Goal: Task Accomplishment & Management: Manage account settings

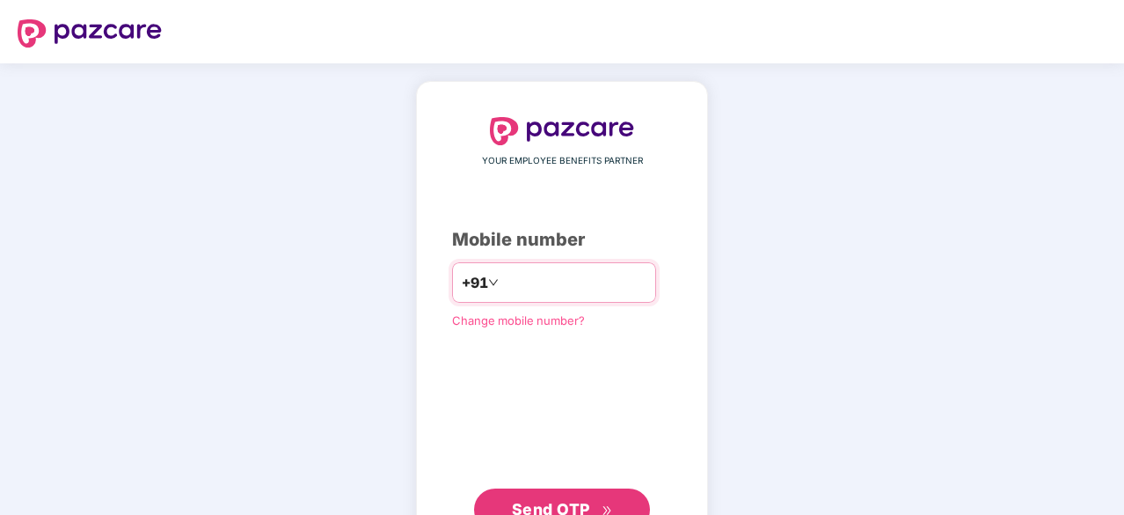
click at [509, 284] on input "number" at bounding box center [574, 282] width 144 height 28
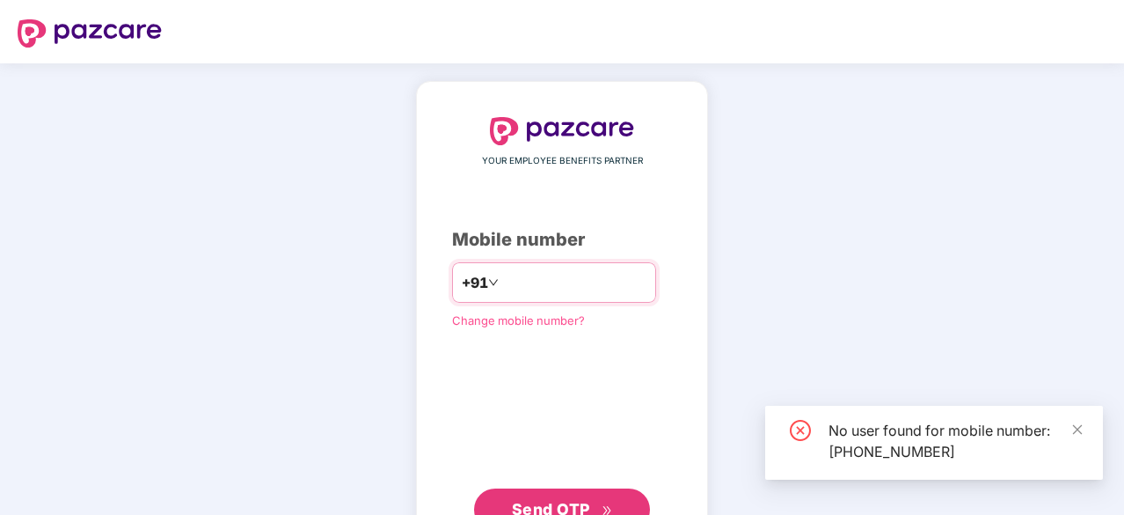
click at [568, 290] on input "**********" at bounding box center [574, 282] width 144 height 28
click at [595, 289] on input "**********" at bounding box center [574, 282] width 144 height 28
type input "*"
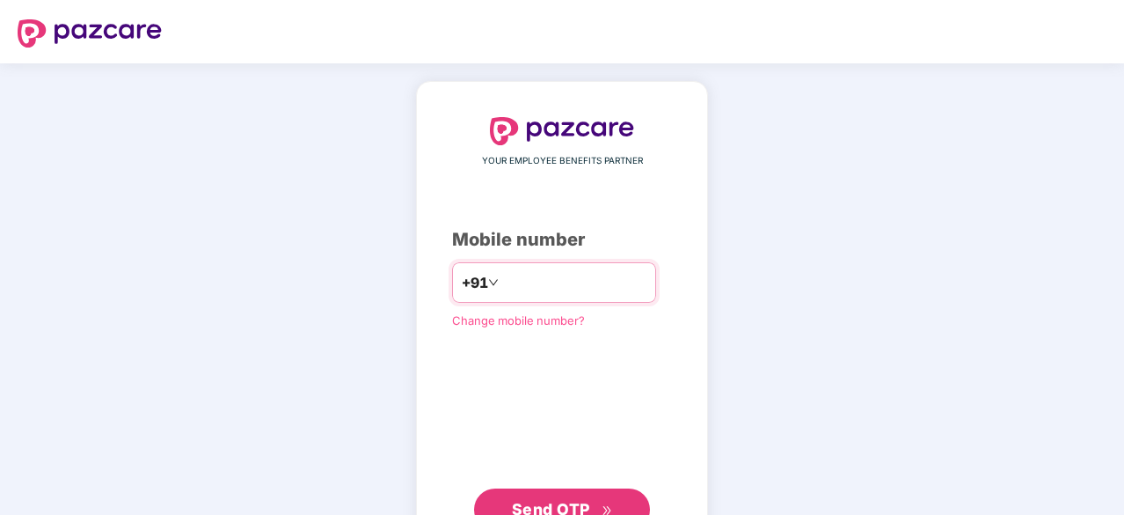
type input "**********"
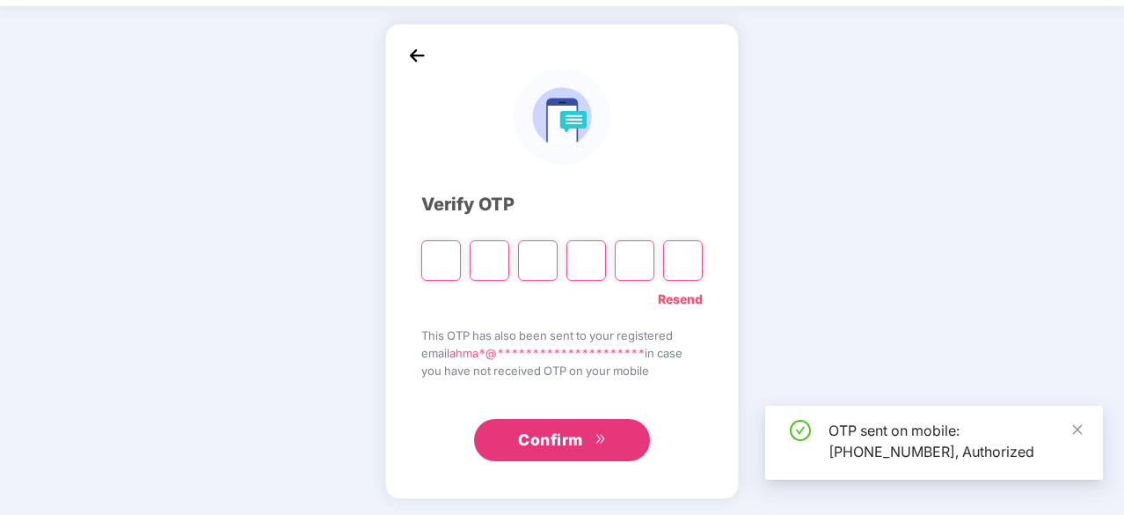
scroll to position [58, 0]
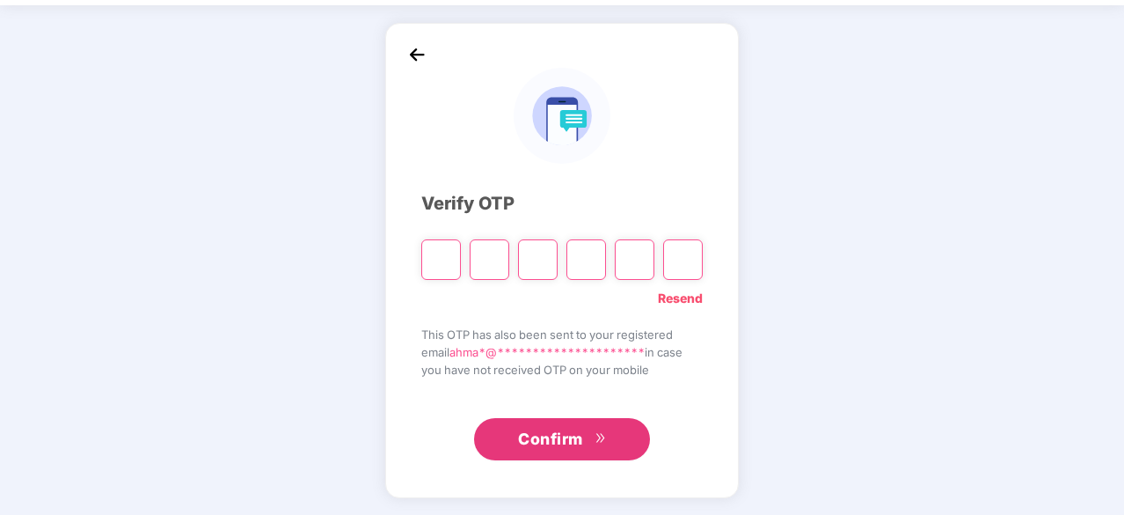
type input "*"
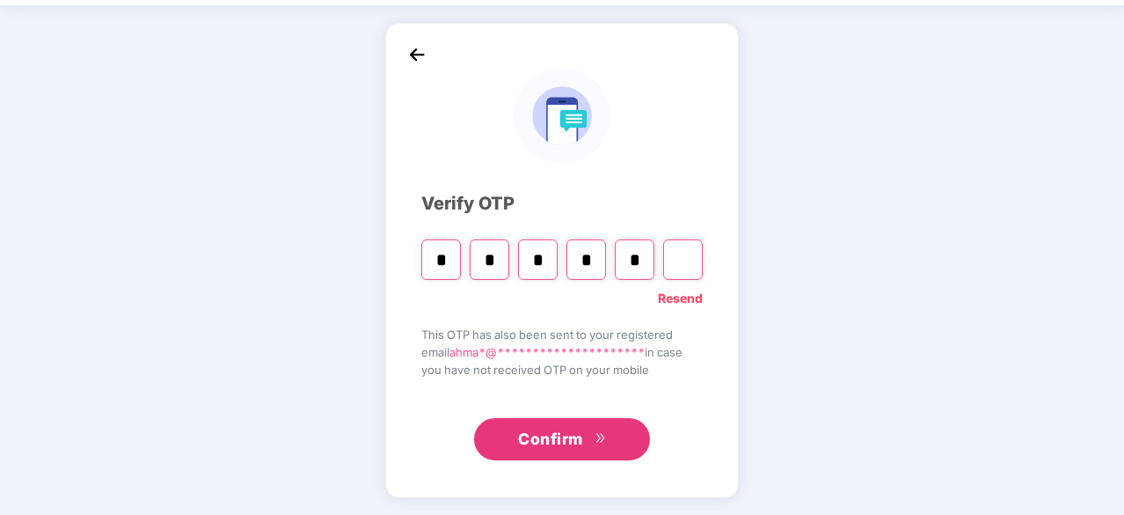
type input "*"
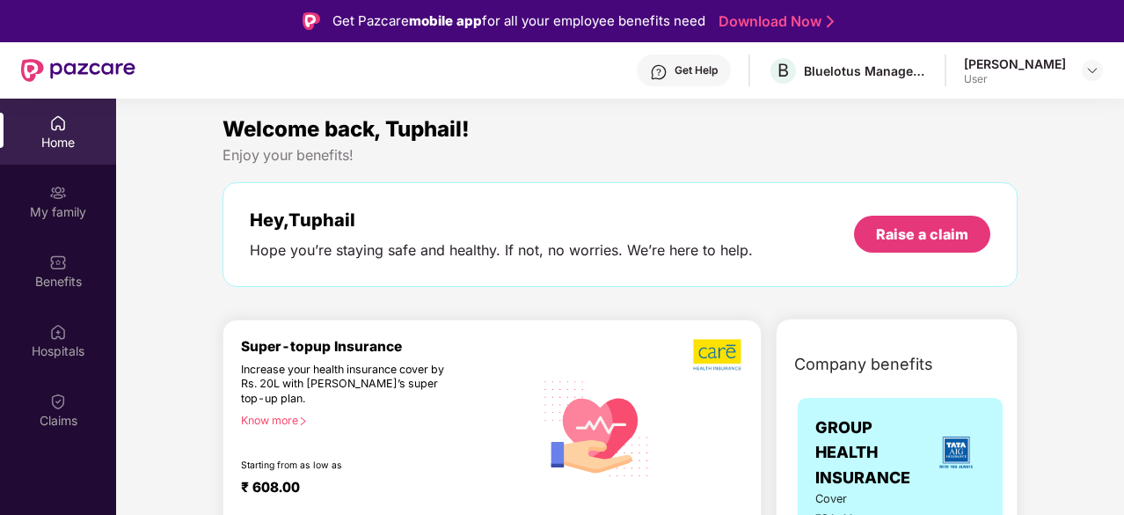
click at [46, 129] on div "Home" at bounding box center [58, 132] width 116 height 66
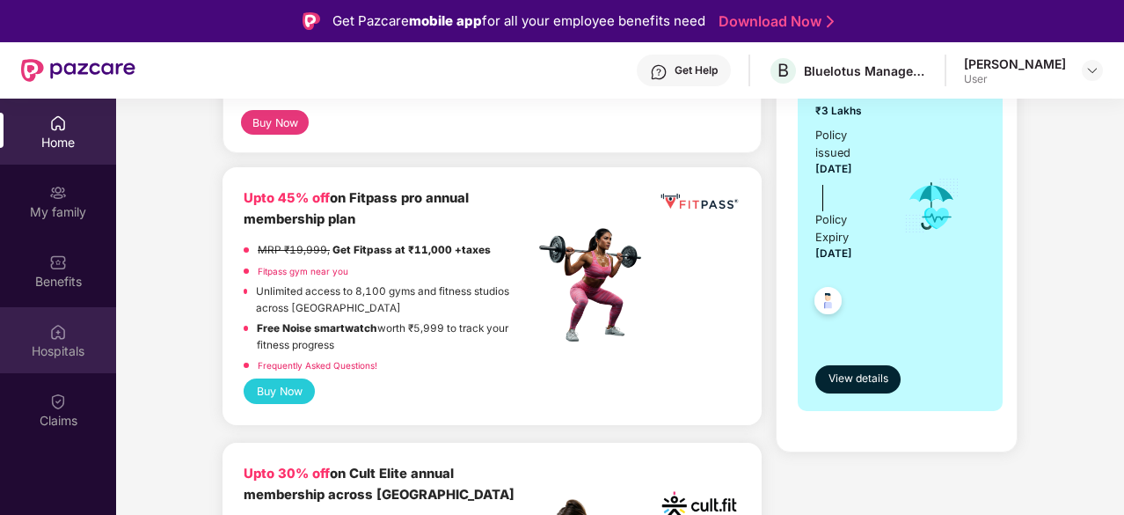
scroll to position [456, 0]
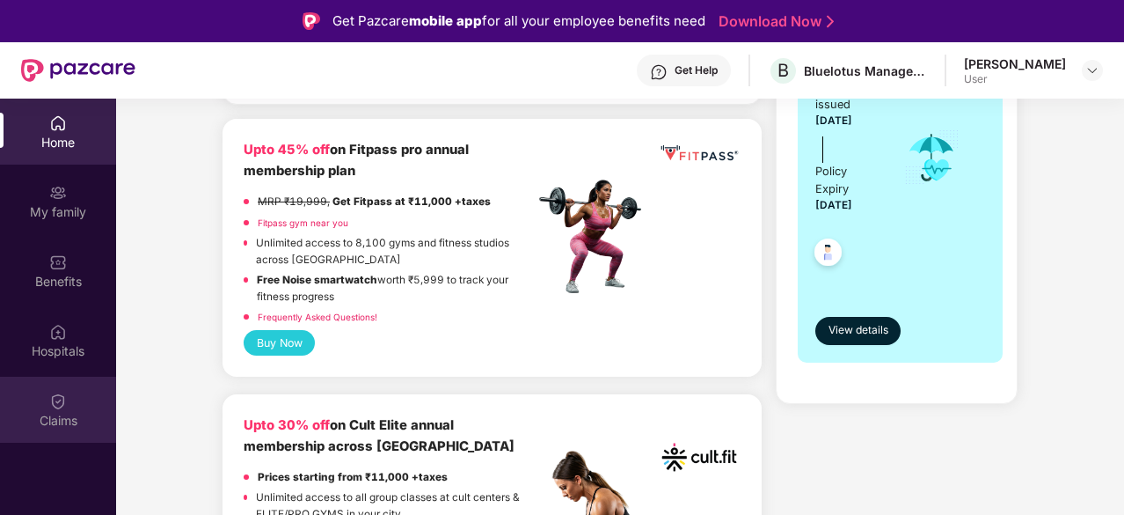
click at [51, 377] on div "Claims" at bounding box center [58, 409] width 116 height 66
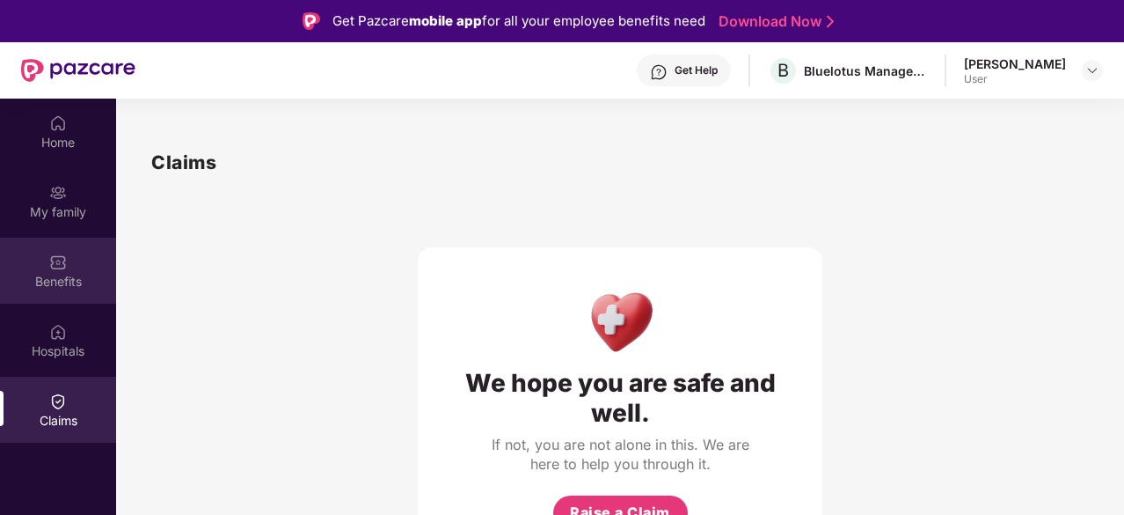
click at [56, 285] on div "Benefits" at bounding box center [58, 282] width 116 height 18
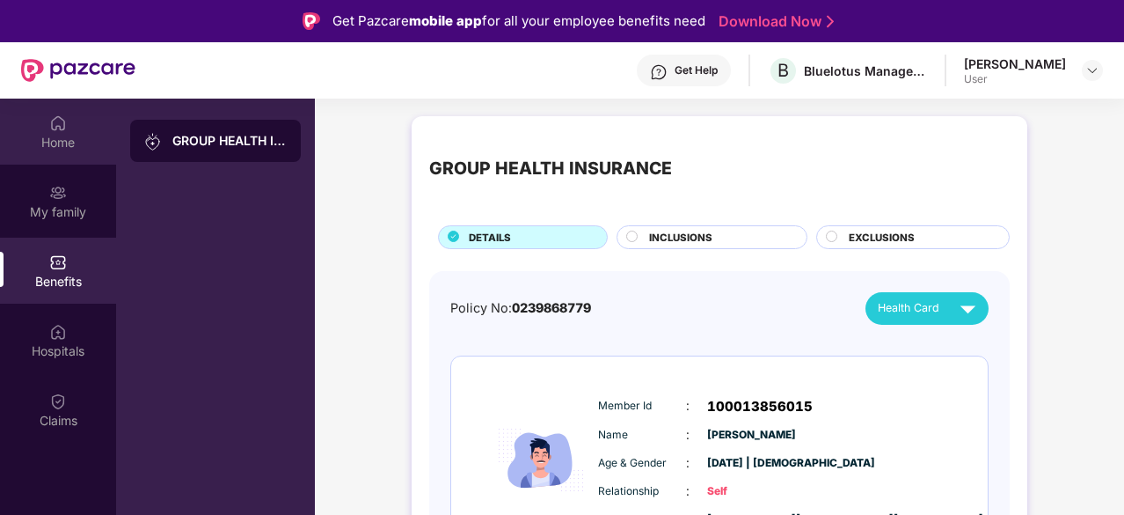
click at [77, 129] on div "Home" at bounding box center [58, 132] width 116 height 66
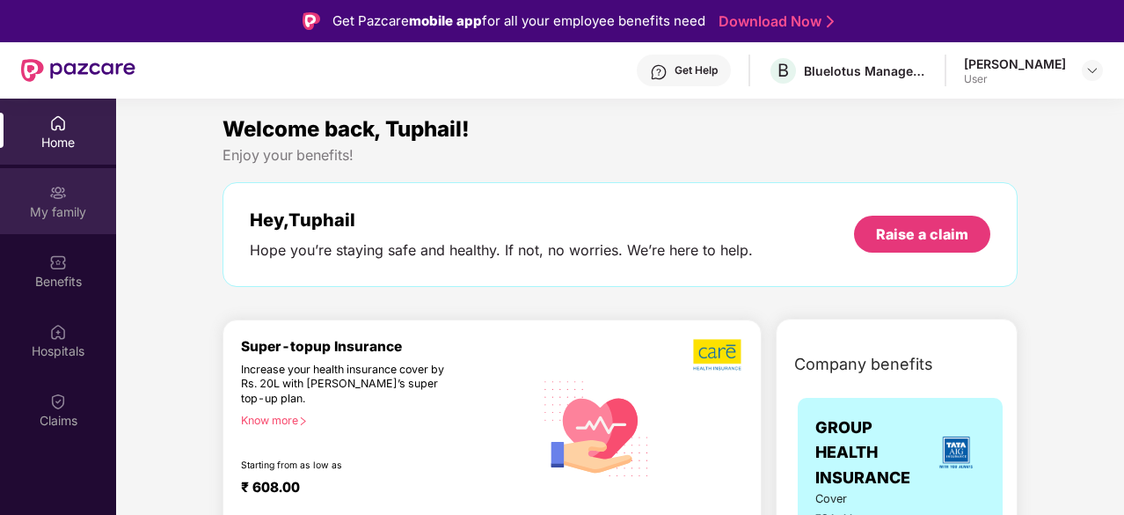
click at [56, 224] on div "My family" at bounding box center [58, 201] width 116 height 66
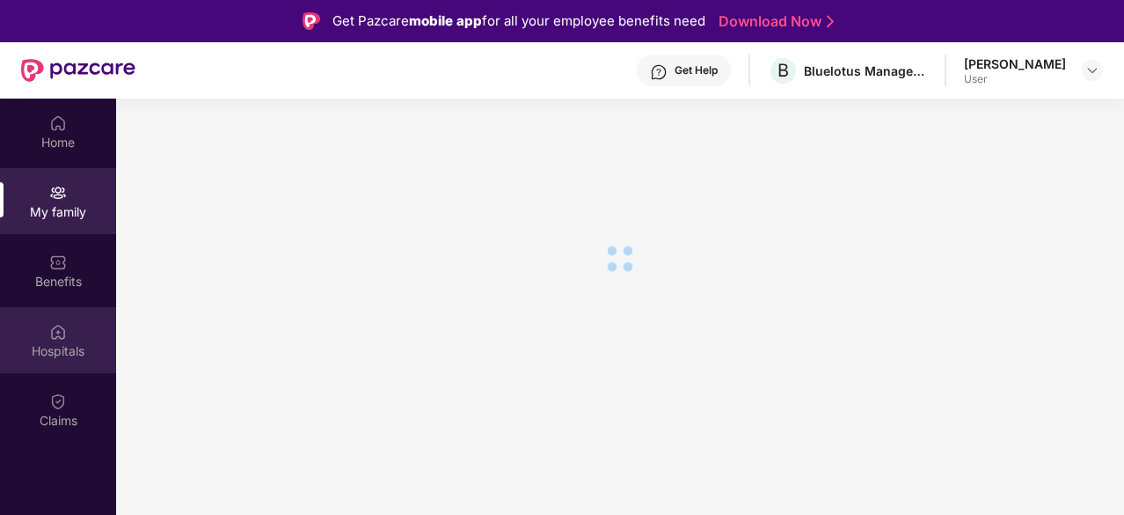
click at [56, 329] on img at bounding box center [58, 332] width 18 height 18
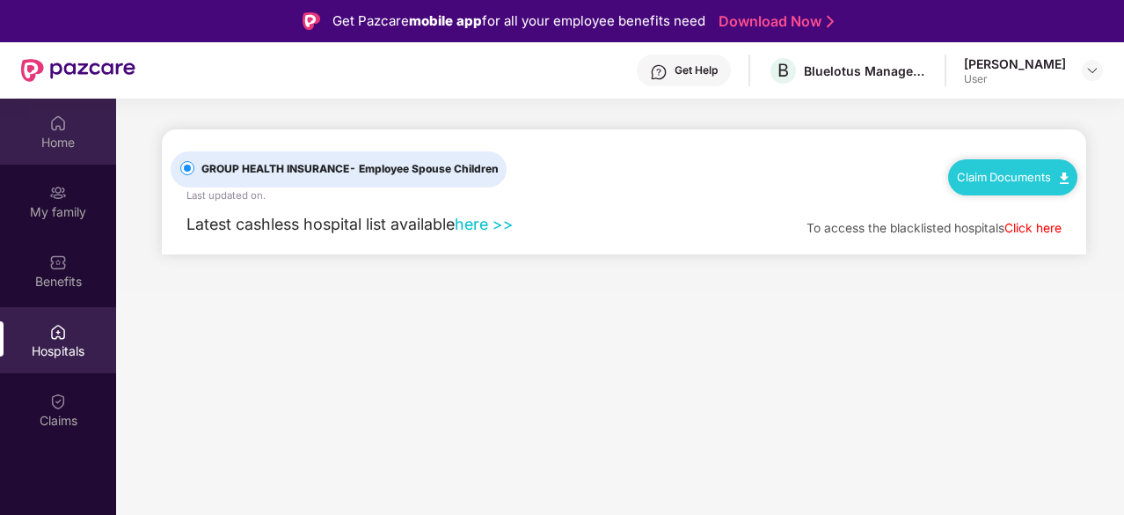
click at [51, 128] on img at bounding box center [58, 123] width 18 height 18
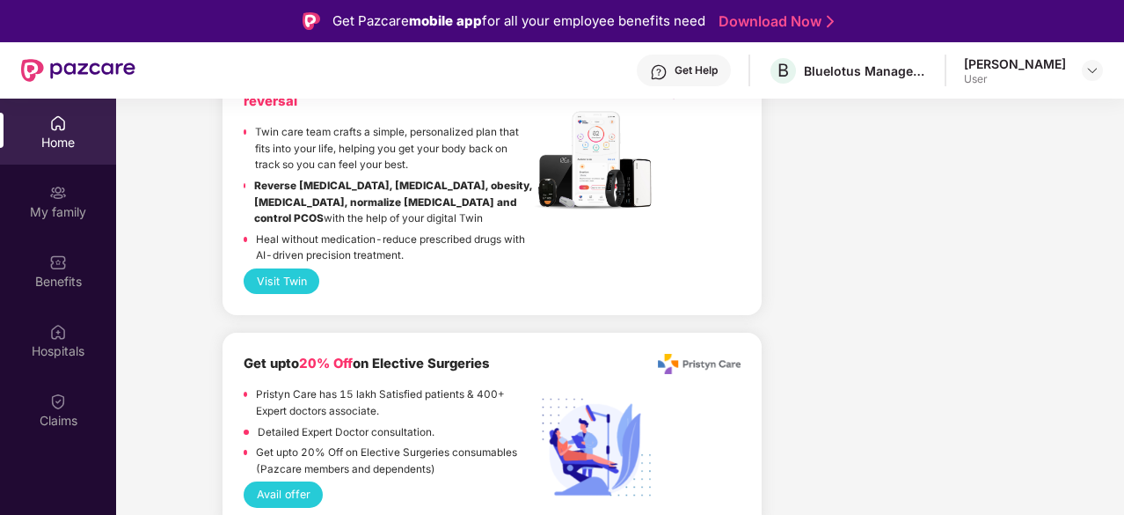
scroll to position [1378, 0]
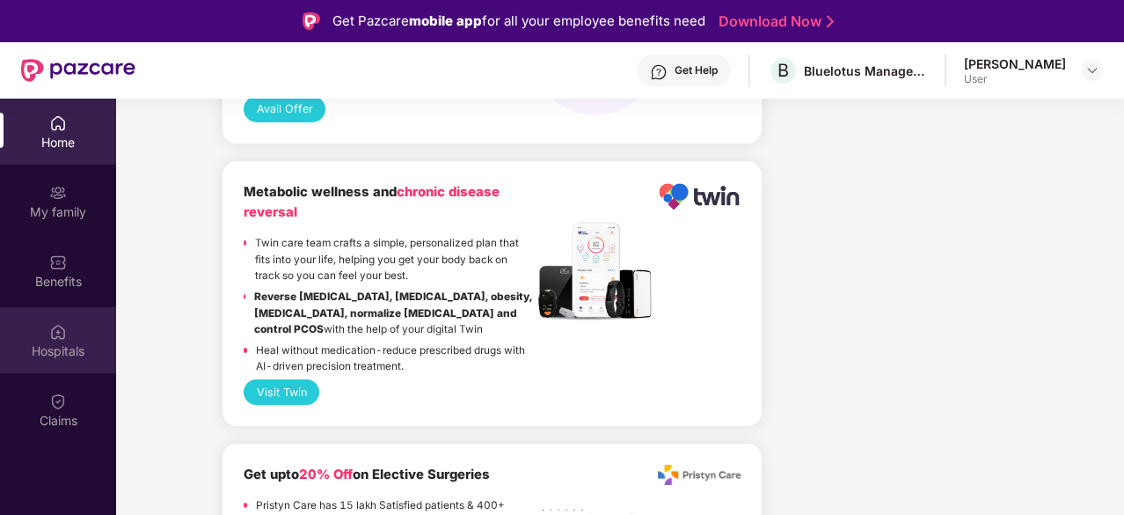
click at [62, 321] on div at bounding box center [58, 330] width 18 height 18
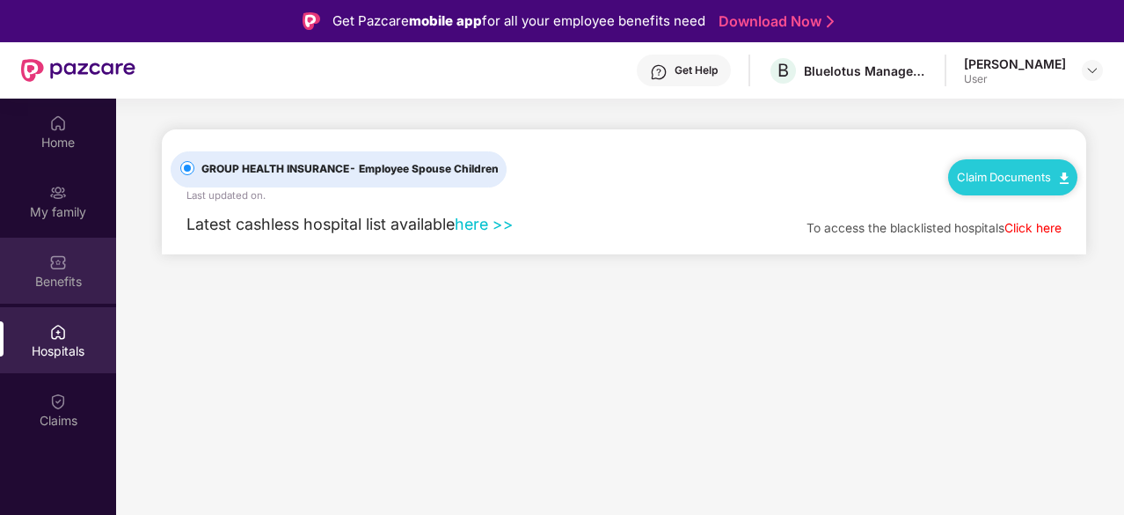
click at [53, 284] on div "Benefits" at bounding box center [58, 282] width 116 height 18
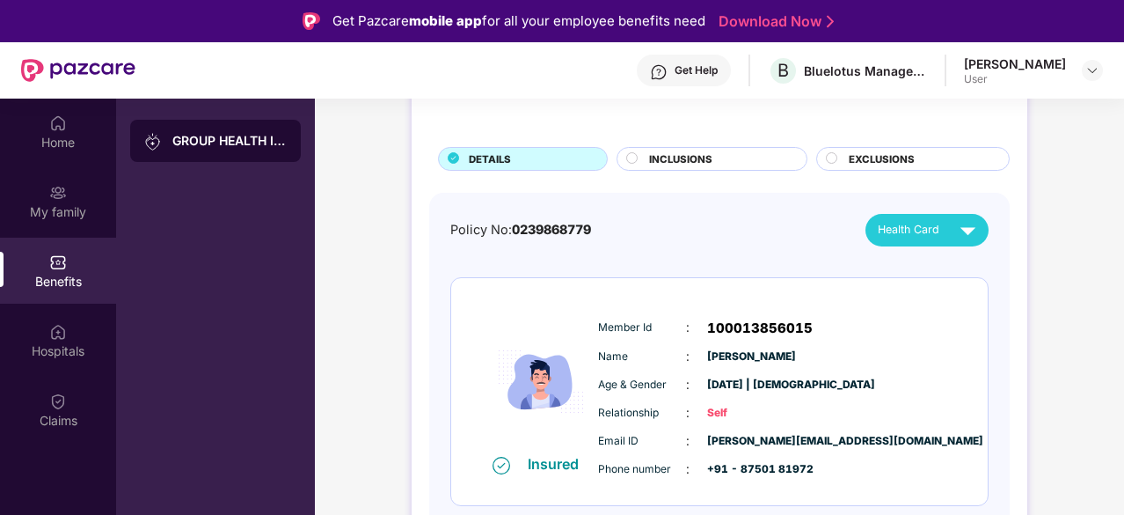
scroll to position [97, 0]
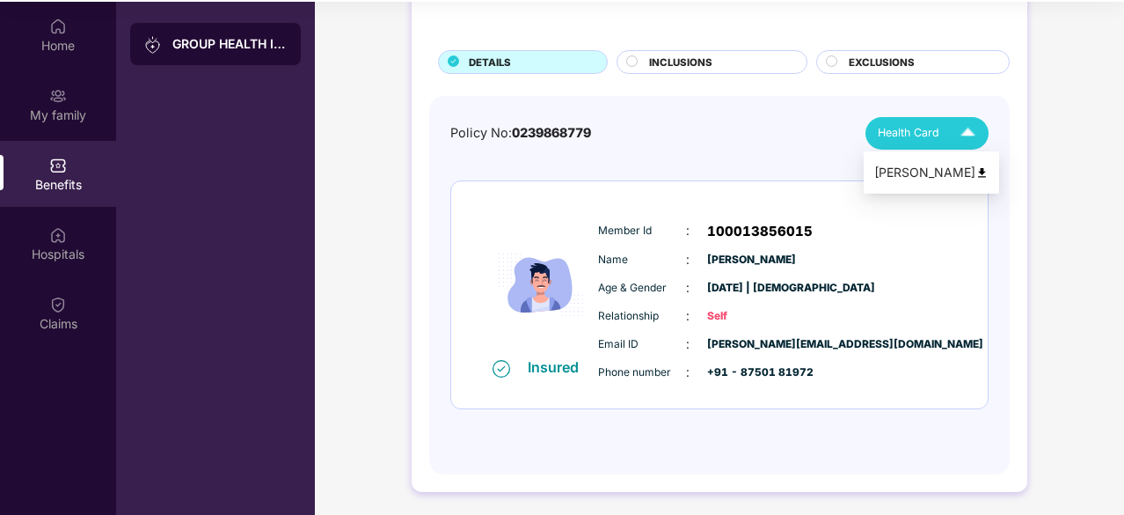
click at [948, 122] on div "Health Card" at bounding box center [931, 133] width 106 height 31
click at [806, 259] on div "Name : [PERSON_NAME]" at bounding box center [772, 259] width 349 height 19
click at [677, 62] on span "INCLUSIONS" at bounding box center [680, 63] width 63 height 16
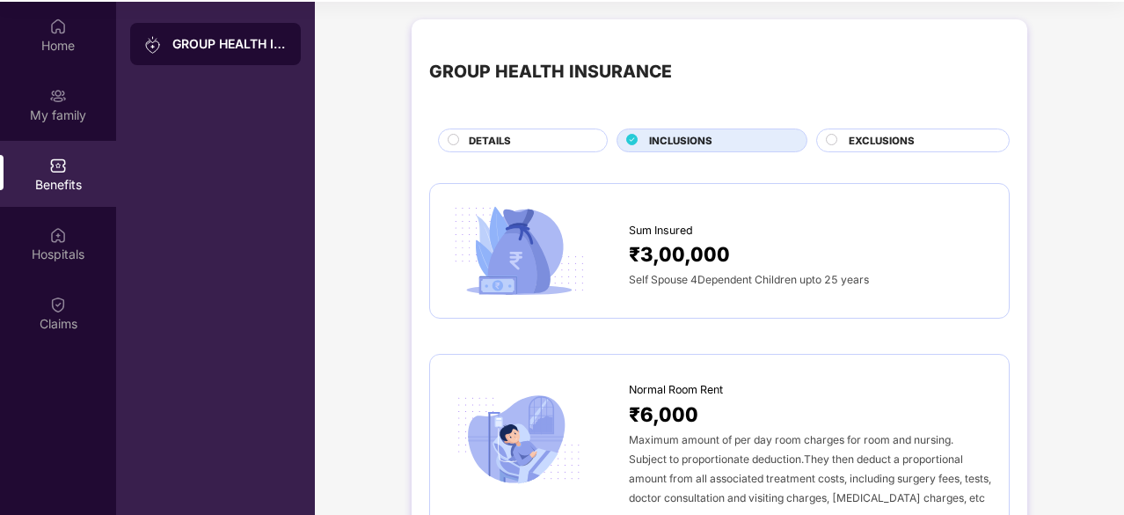
scroll to position [0, 0]
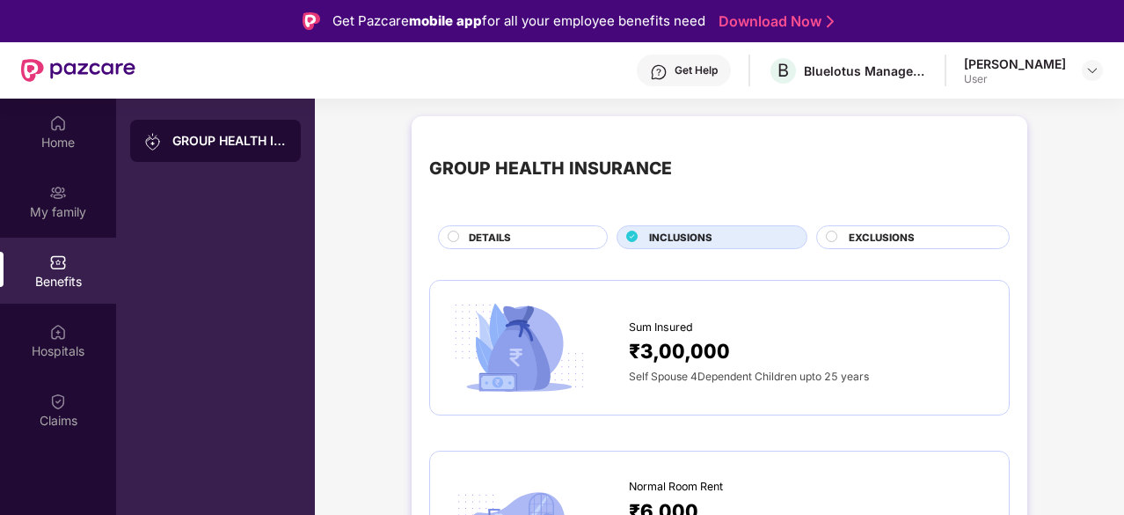
click at [837, 233] on div at bounding box center [833, 238] width 14 height 17
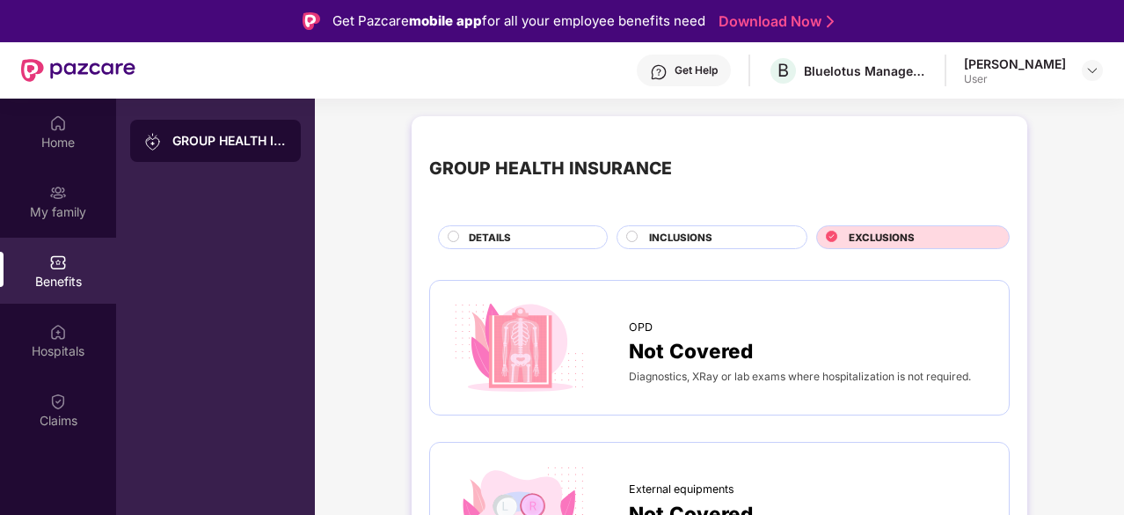
click at [501, 241] on span "DETAILS" at bounding box center [490, 238] width 42 height 16
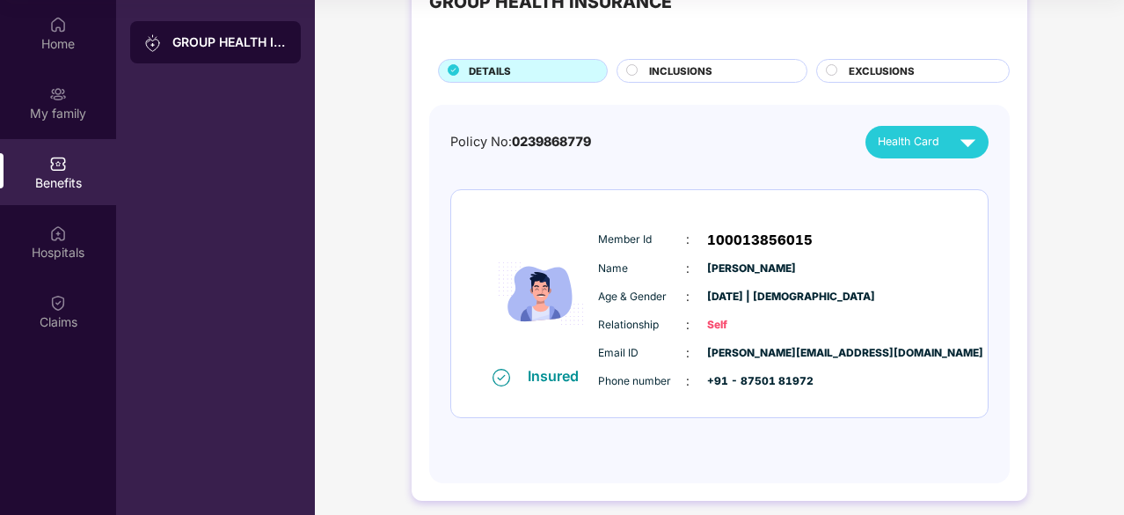
scroll to position [71, 0]
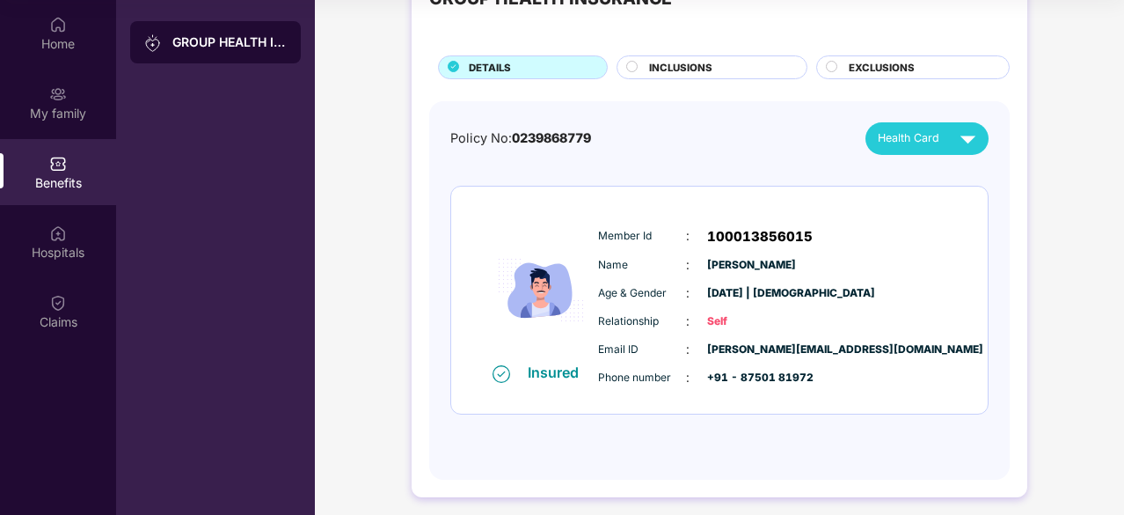
click at [727, 289] on span "[DATE] | [DEMOGRAPHIC_DATA]" at bounding box center [751, 293] width 88 height 17
drag, startPoint x: 709, startPoint y: 291, endPoint x: 771, endPoint y: 288, distance: 62.6
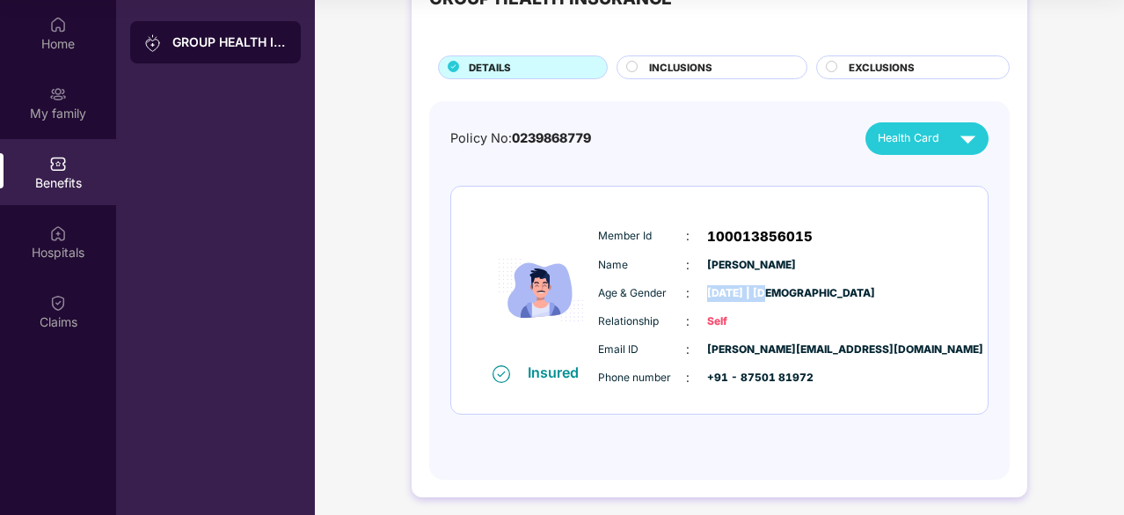
click at [771, 288] on span "[DATE] | [DEMOGRAPHIC_DATA]" at bounding box center [751, 293] width 88 height 17
drag, startPoint x: 771, startPoint y: 288, endPoint x: 697, endPoint y: 295, distance: 75.1
click at [697, 295] on div "Age & Gender : [DATE] | [DEMOGRAPHIC_DATA]" at bounding box center [772, 292] width 349 height 19
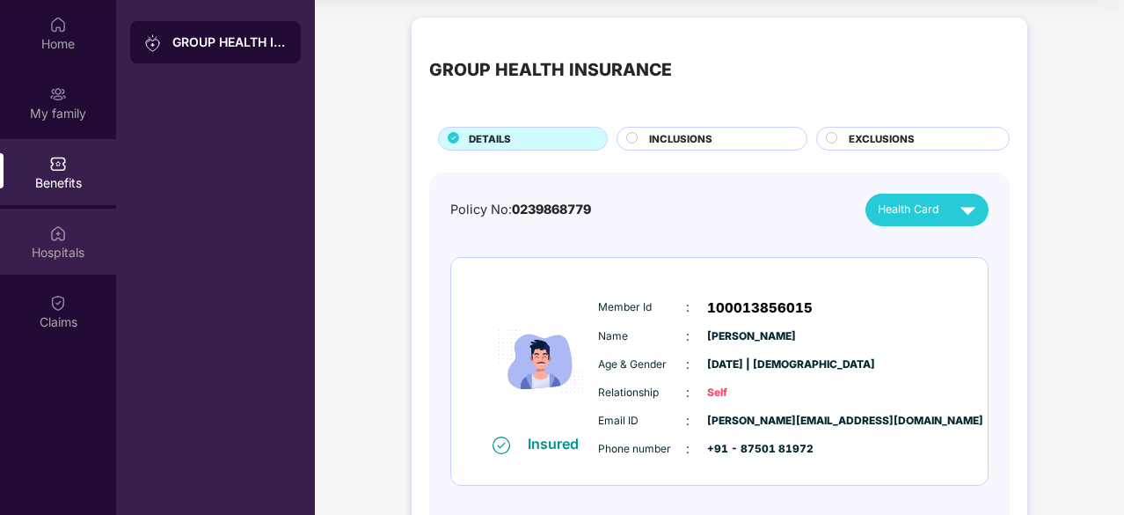
scroll to position [0, 0]
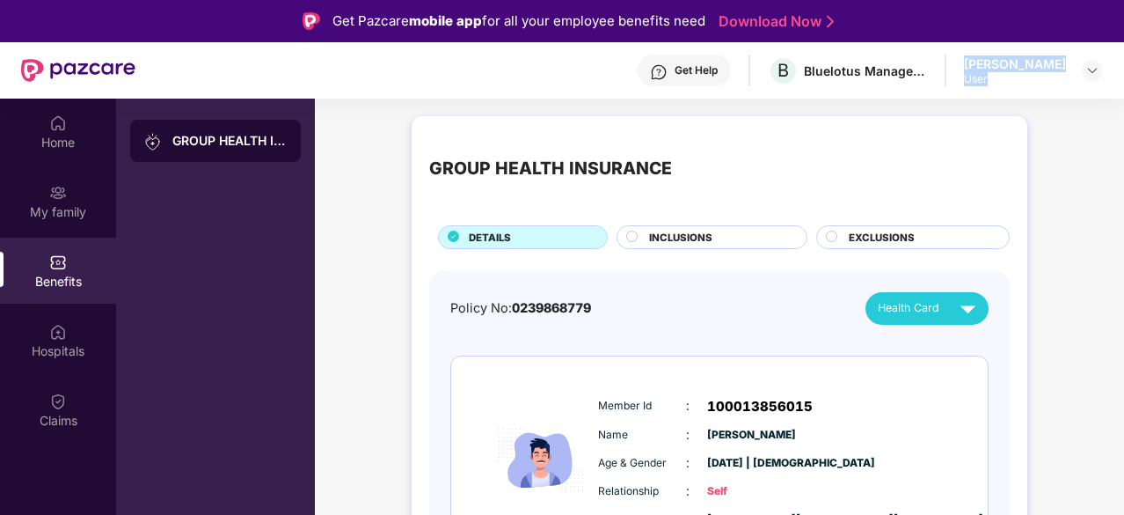
drag, startPoint x: 924, startPoint y: 75, endPoint x: 1047, endPoint y: 77, distance: 123.2
click at [1047, 77] on div "Get Help B Bluelotus Management Consultants LLP [PERSON_NAME] User" at bounding box center [619, 70] width 968 height 56
click at [1047, 77] on div "User" at bounding box center [1015, 79] width 102 height 14
click at [1085, 71] on img at bounding box center [1092, 70] width 14 height 14
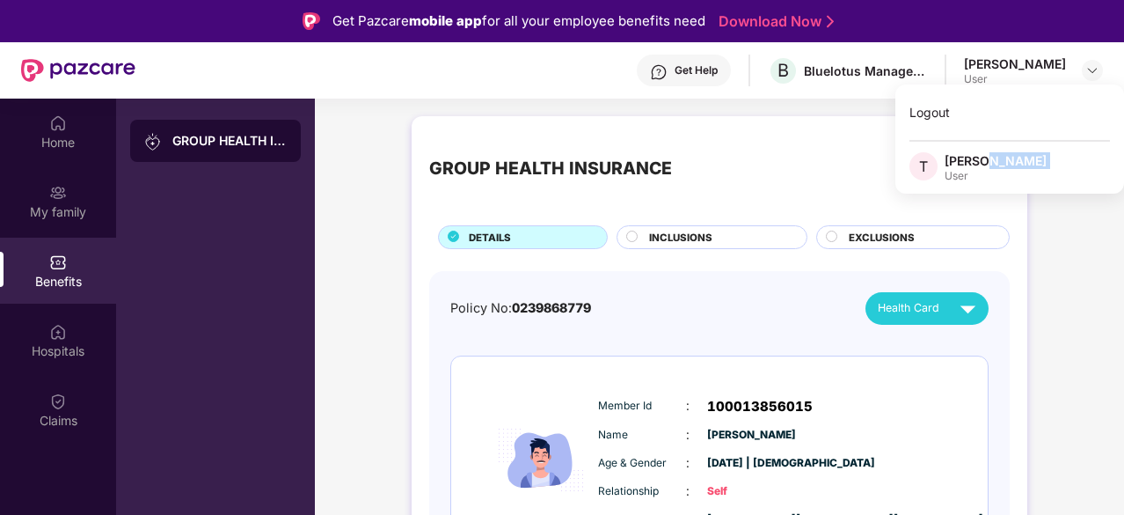
drag, startPoint x: 947, startPoint y: 172, endPoint x: 984, endPoint y: 148, distance: 44.4
click at [984, 148] on div "Logout T [PERSON_NAME] User" at bounding box center [1009, 138] width 229 height 109
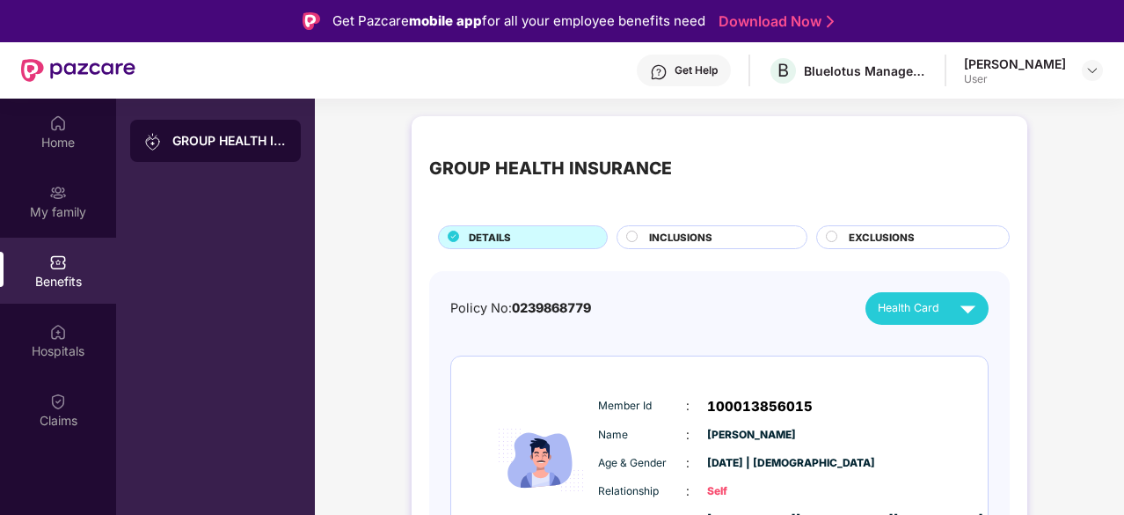
click at [984, 148] on div "GROUP HEALTH INSURANCE" at bounding box center [719, 169] width 581 height 70
click at [873, 54] on div "Get Help B Bluelotus Management Consultants LLP [PERSON_NAME] User" at bounding box center [619, 70] width 968 height 56
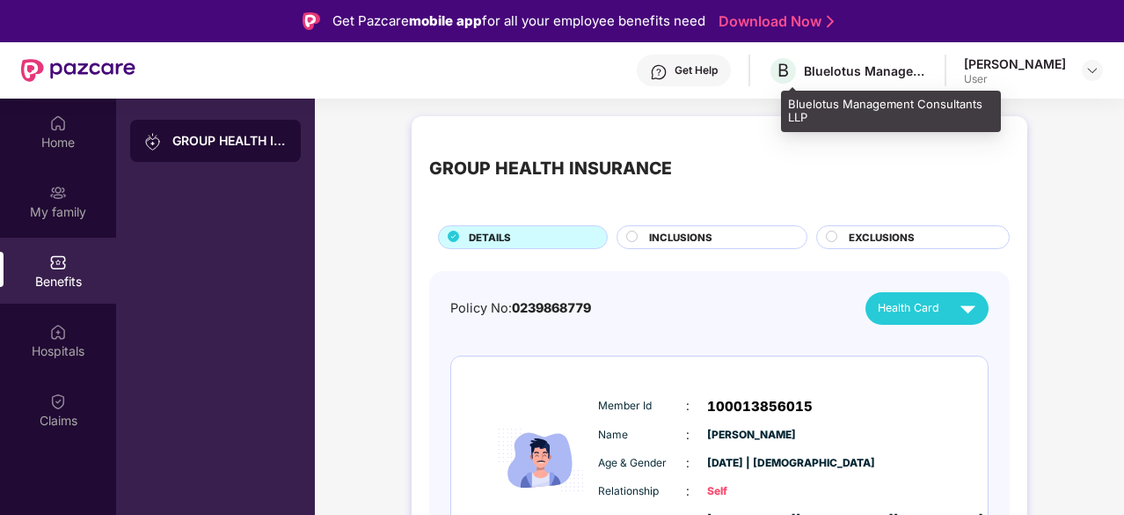
click at [841, 64] on div "Bluelotus Management Consultants LLP" at bounding box center [865, 70] width 123 height 17
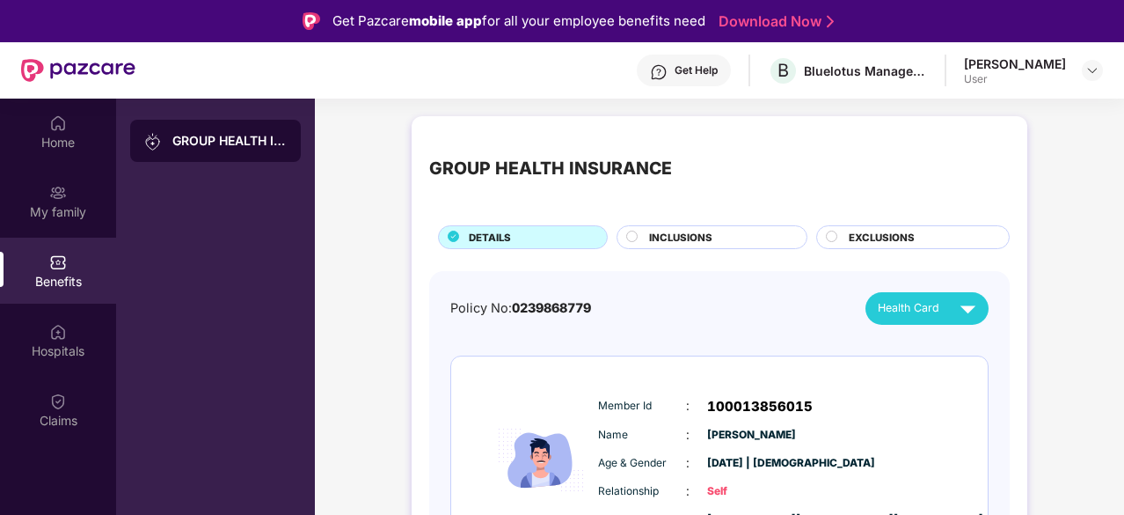
click at [53, 266] on img at bounding box center [58, 262] width 18 height 18
click at [58, 331] on img at bounding box center [58, 332] width 18 height 18
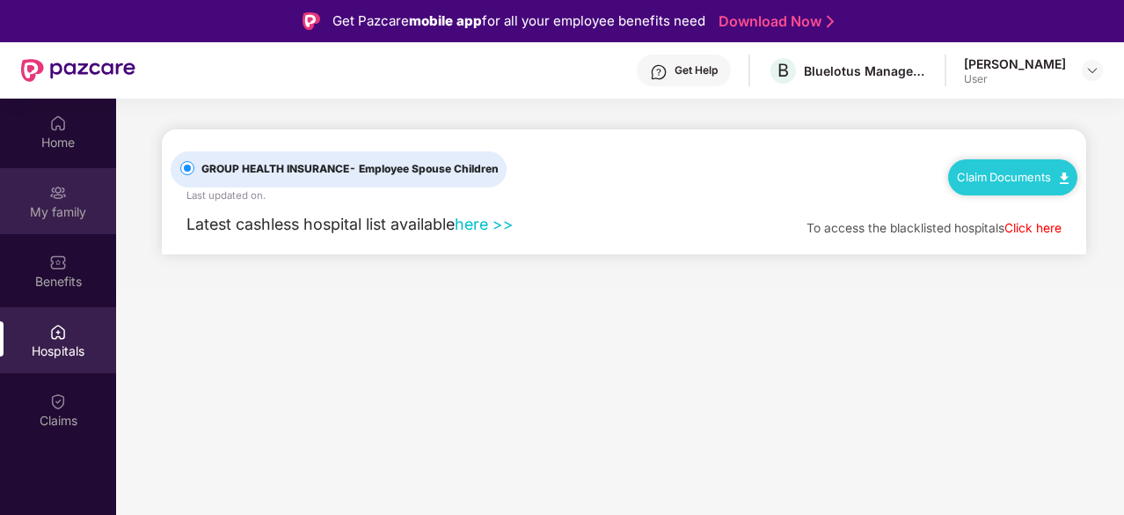
click at [53, 212] on div "My family" at bounding box center [58, 212] width 116 height 18
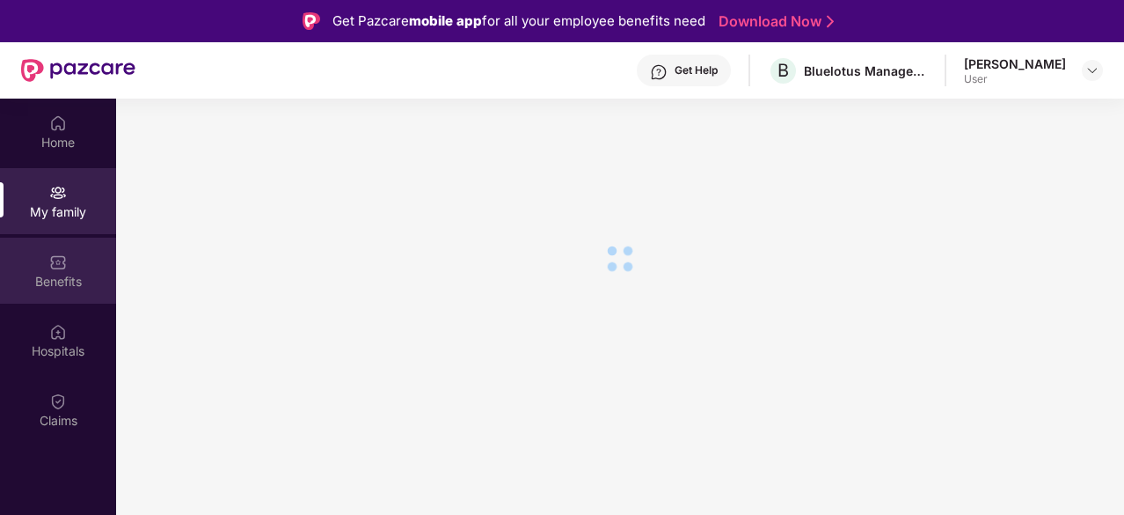
click at [62, 261] on img at bounding box center [58, 262] width 18 height 18
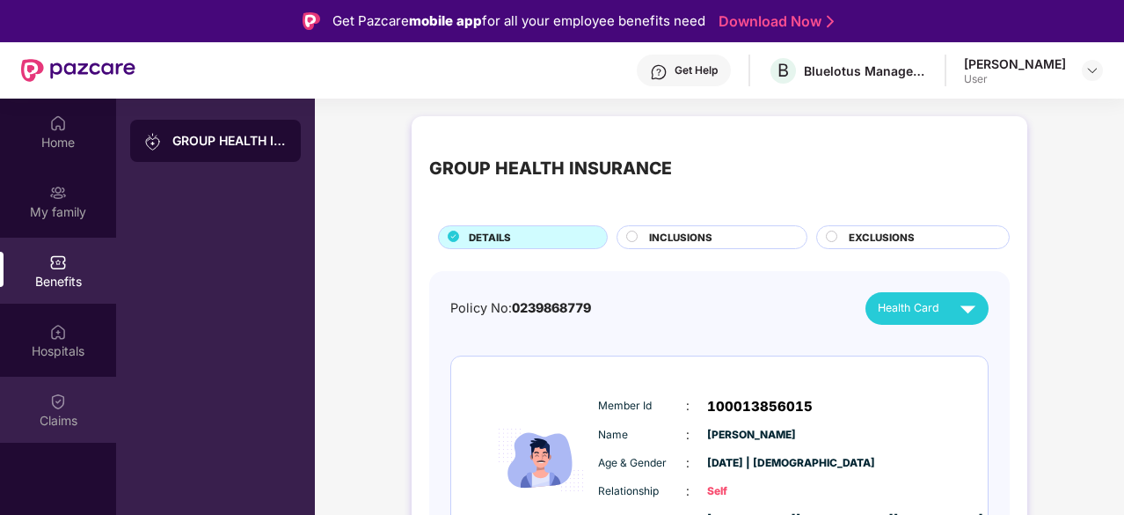
click at [47, 403] on div "Claims" at bounding box center [58, 409] width 116 height 66
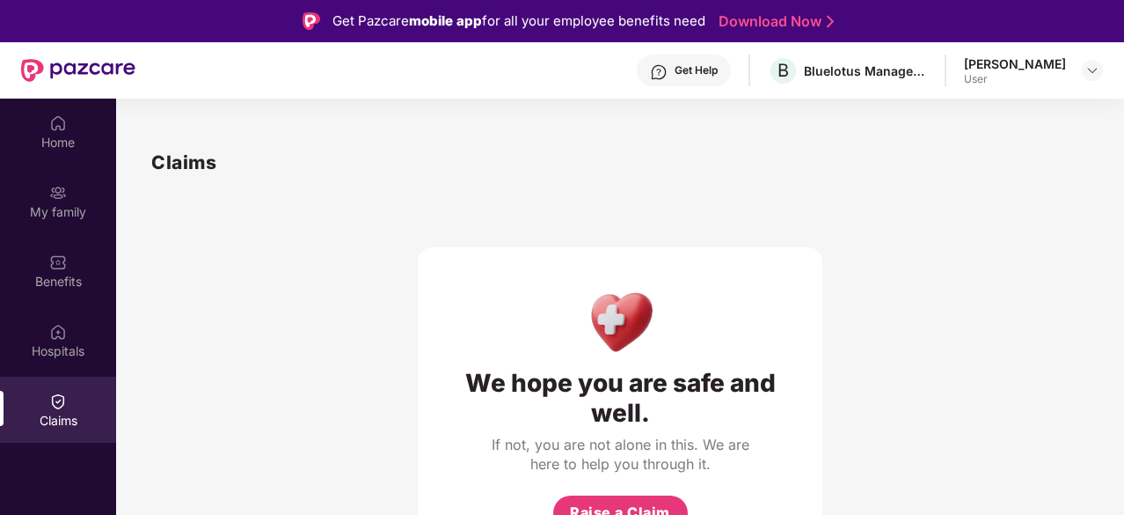
scroll to position [99, 0]
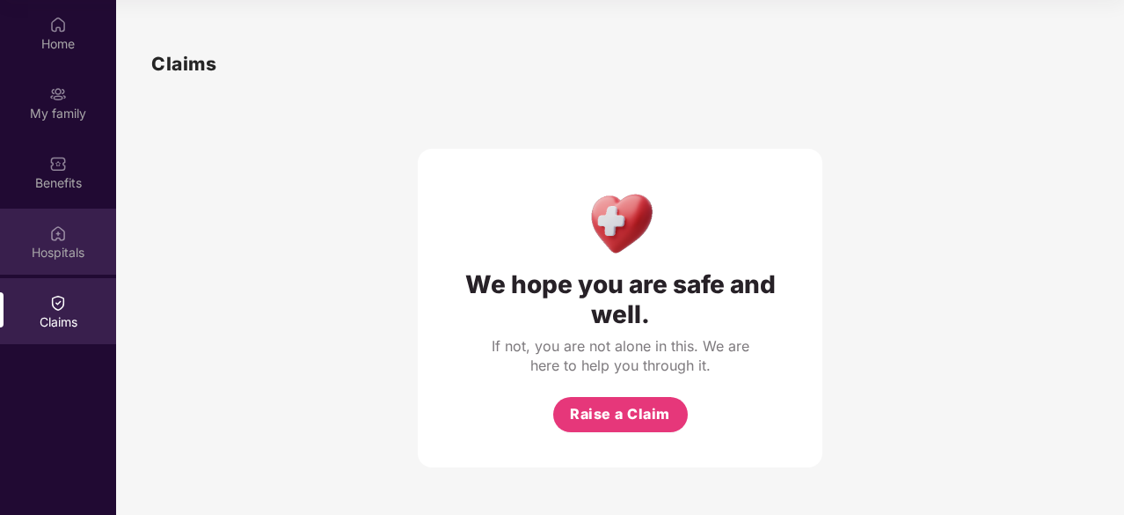
click at [43, 242] on div "Hospitals" at bounding box center [58, 241] width 116 height 66
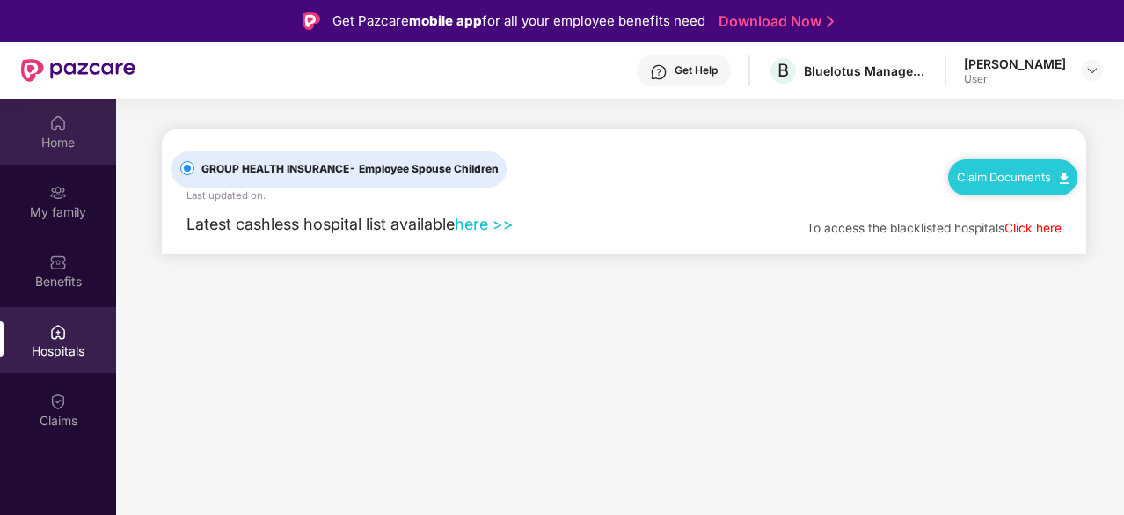
click at [65, 118] on img at bounding box center [58, 123] width 18 height 18
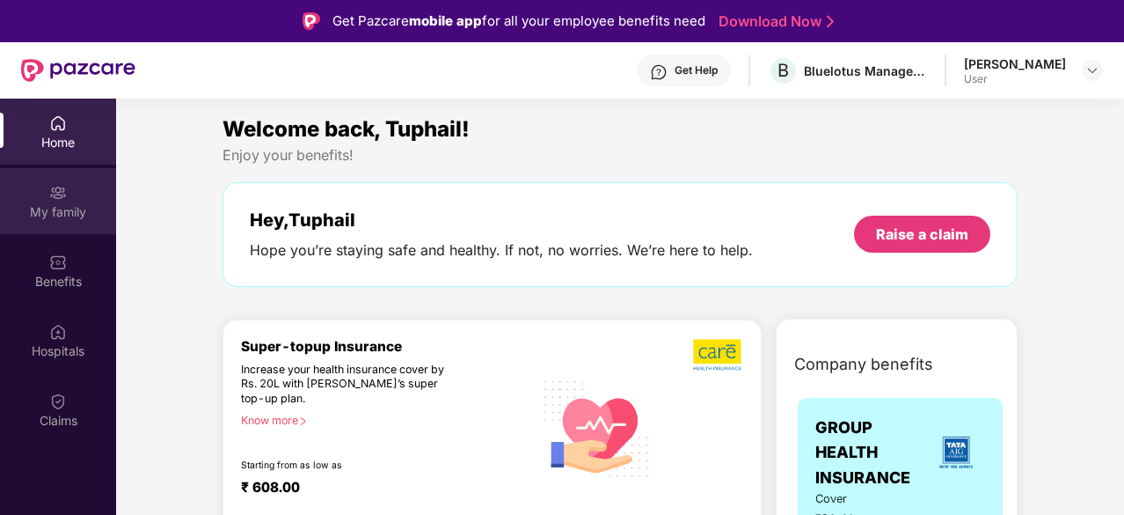
click at [55, 207] on div "My family" at bounding box center [58, 212] width 116 height 18
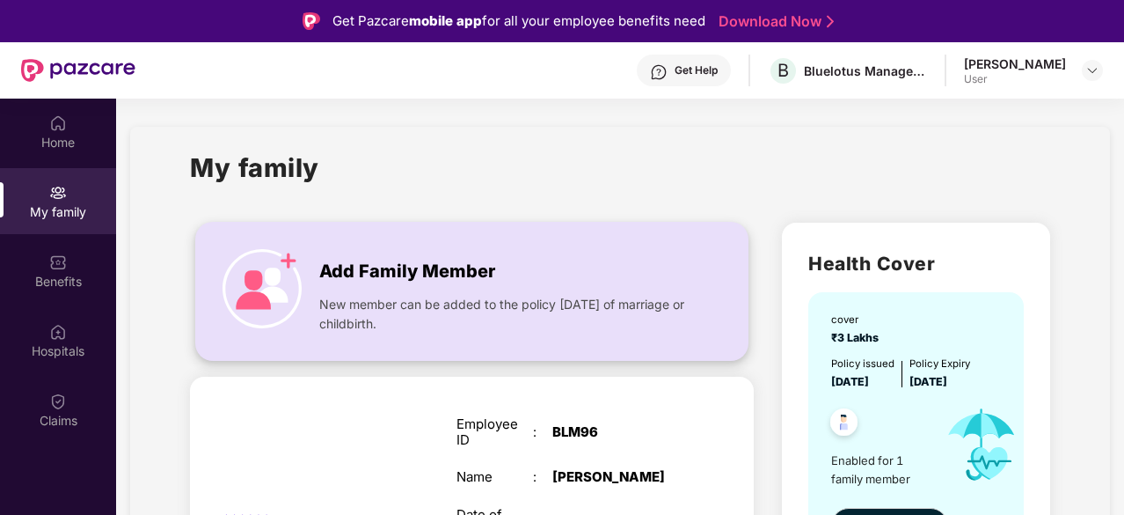
click at [299, 246] on div "Add Family Member New member can be added to the policy [DATE] of marriage or c…" at bounding box center [472, 290] width 552 height 101
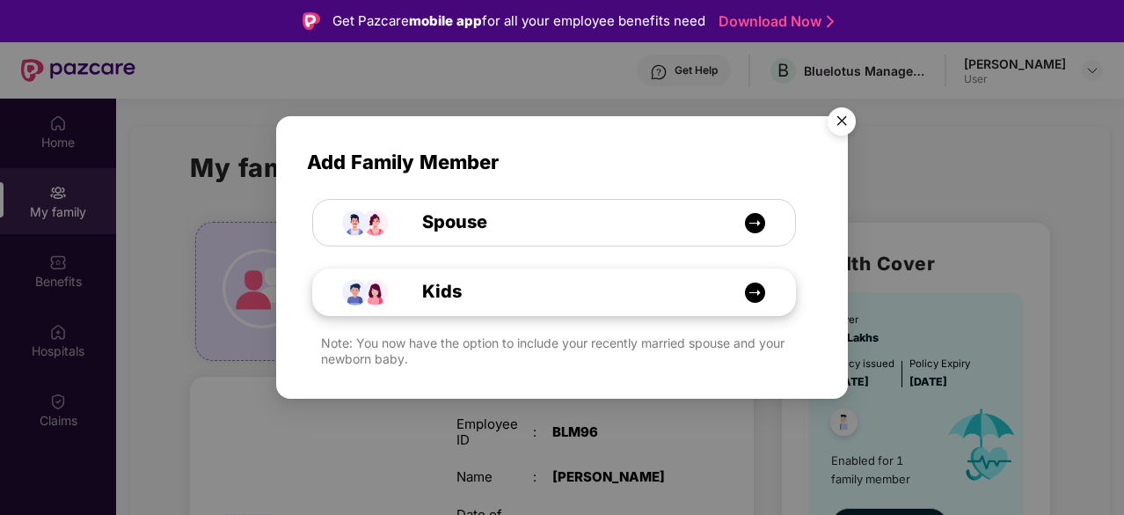
click at [540, 305] on div "Kids" at bounding box center [554, 292] width 482 height 46
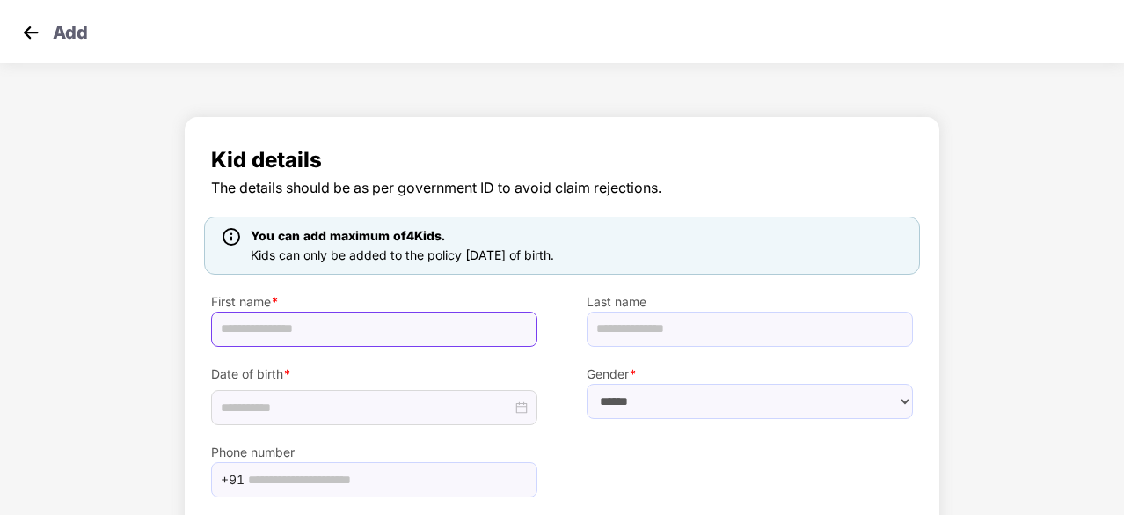
click at [440, 314] on input "text" at bounding box center [374, 328] width 326 height 35
type input "******"
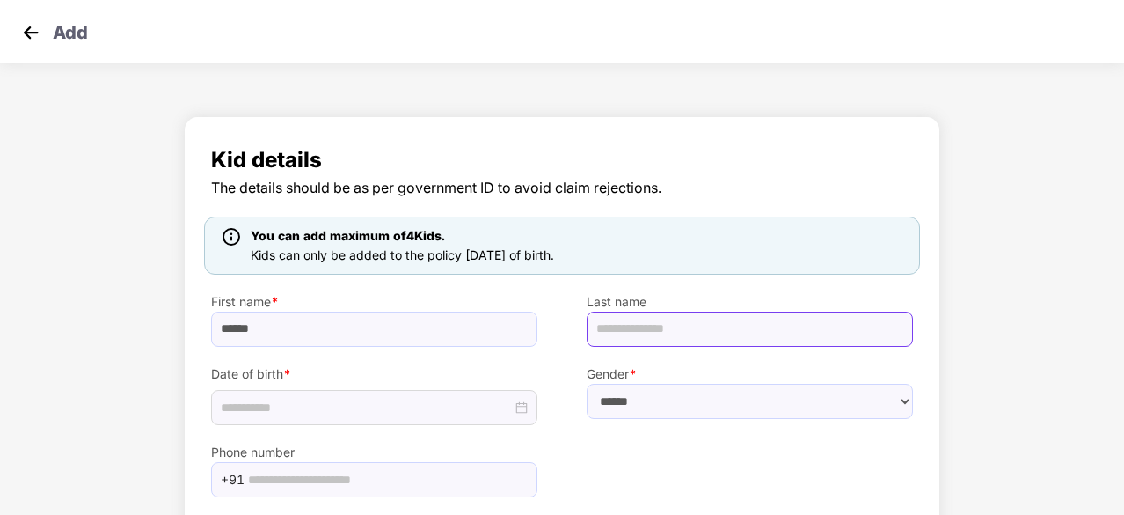
click at [700, 325] on input "text" at bounding box center [750, 328] width 326 height 35
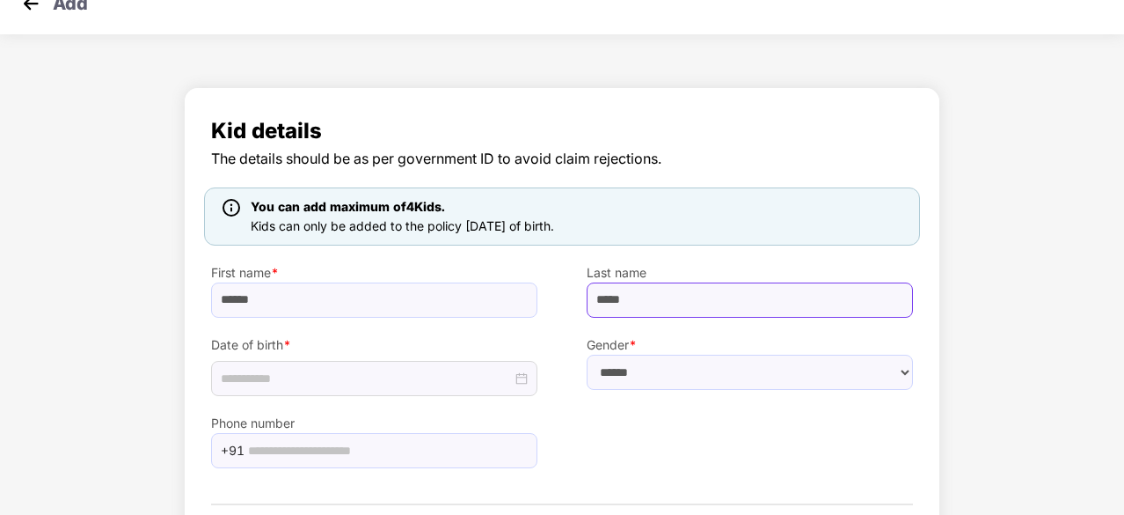
type input "*****"
click at [695, 356] on select "****** **** ******" at bounding box center [750, 371] width 326 height 35
select select "******"
click at [587, 354] on select "****** **** ******" at bounding box center [750, 371] width 326 height 35
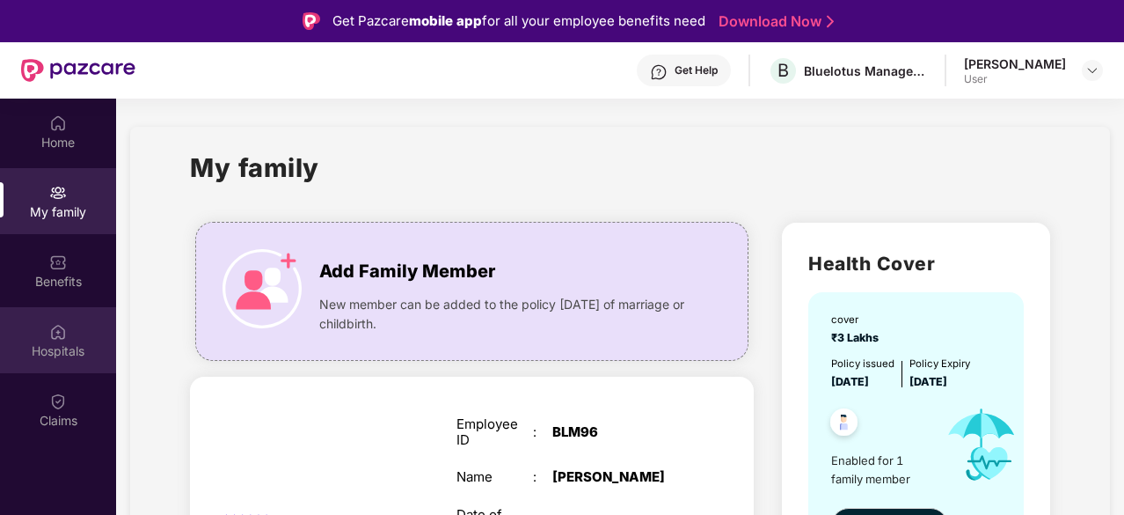
click at [53, 346] on div "Hospitals" at bounding box center [58, 351] width 116 height 18
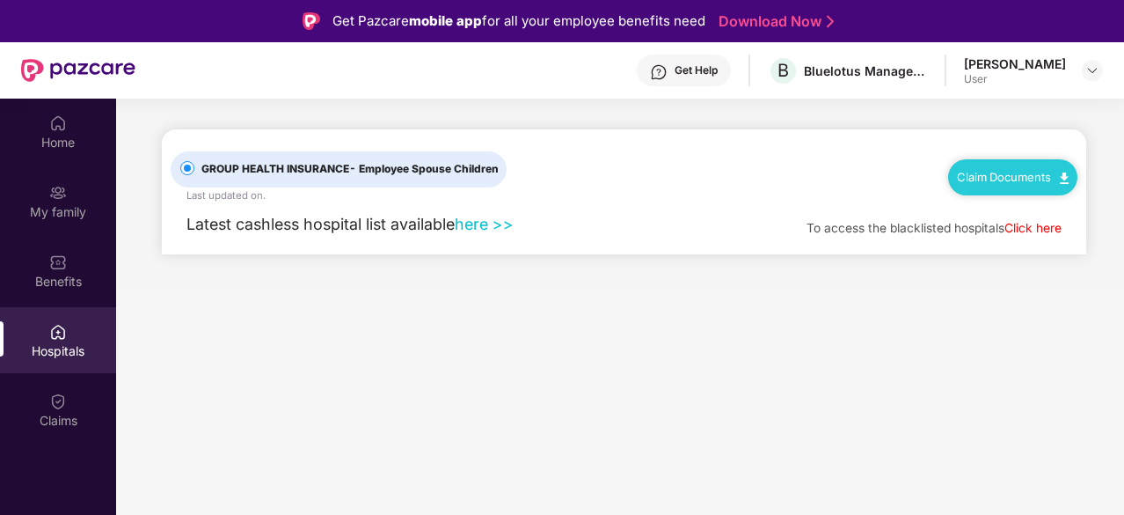
click at [496, 229] on link "here >>" at bounding box center [484, 224] width 59 height 18
click at [33, 286] on div "Benefits" at bounding box center [58, 282] width 116 height 18
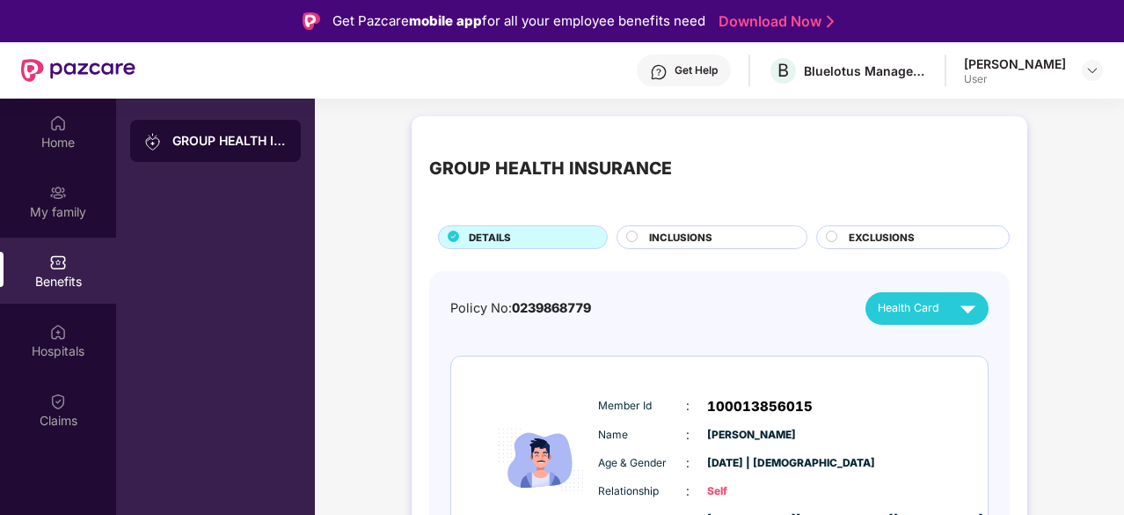
click at [185, 135] on div "GROUP HEALTH INSURANCE" at bounding box center [229, 141] width 114 height 18
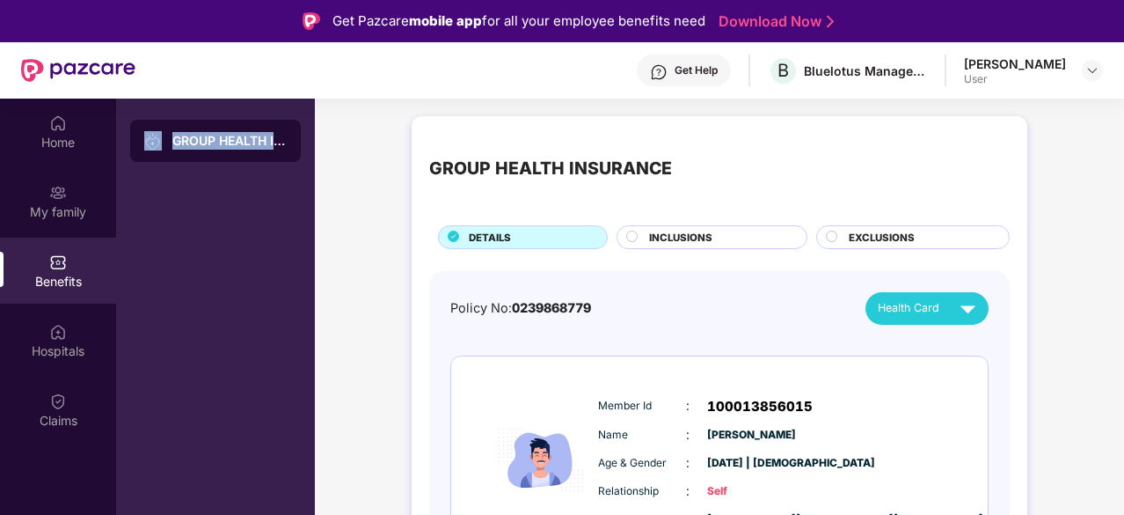
click at [185, 135] on div "GROUP HEALTH INSURANCE" at bounding box center [229, 141] width 114 height 18
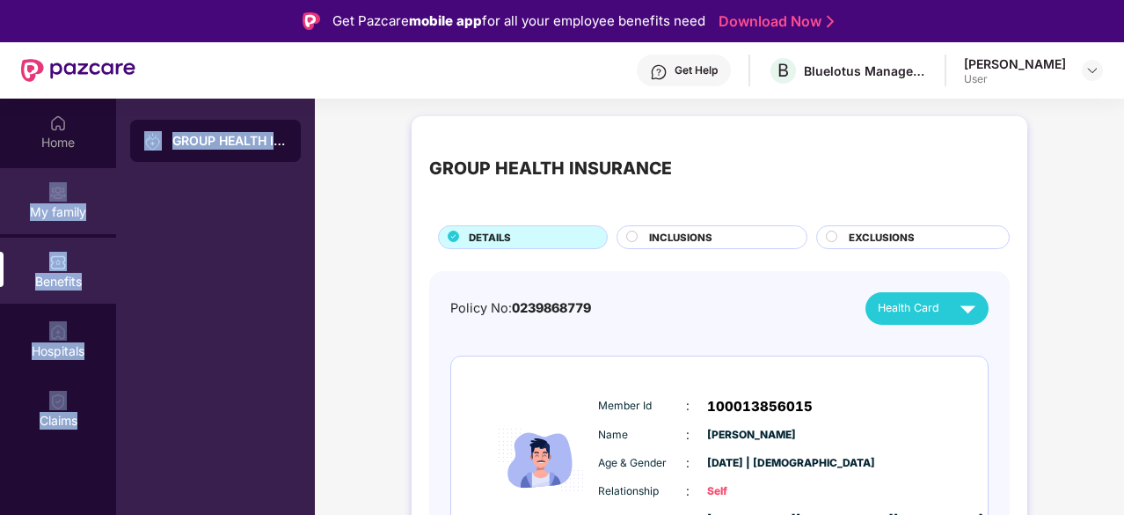
click at [74, 191] on div "Home My family Benefits Hospitals Claims GROUP HEALTH INSURANCE" at bounding box center [157, 356] width 315 height 515
click at [74, 191] on div "My family" at bounding box center [58, 201] width 116 height 66
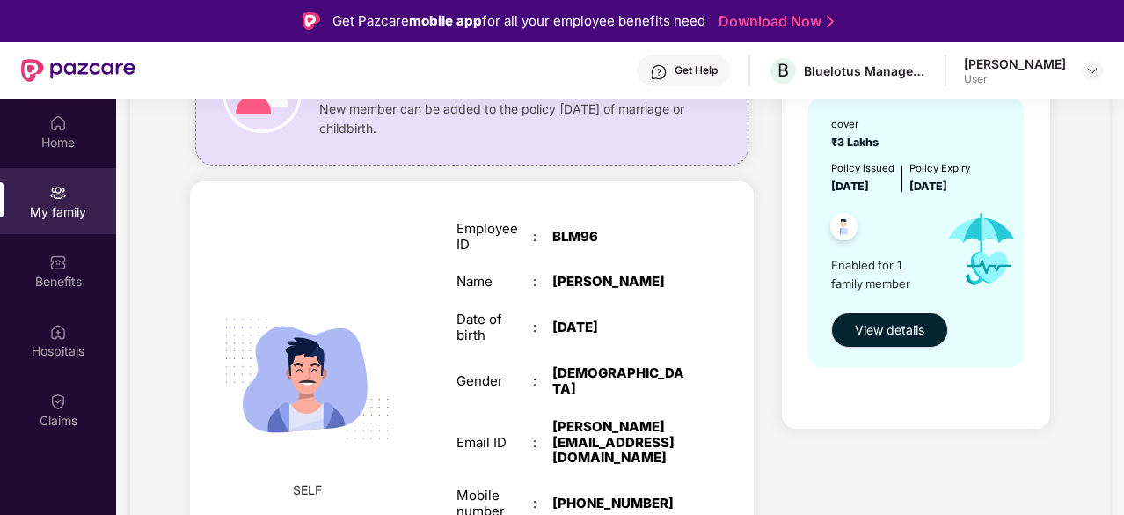
scroll to position [196, 0]
click at [906, 319] on span "View details" at bounding box center [889, 328] width 69 height 19
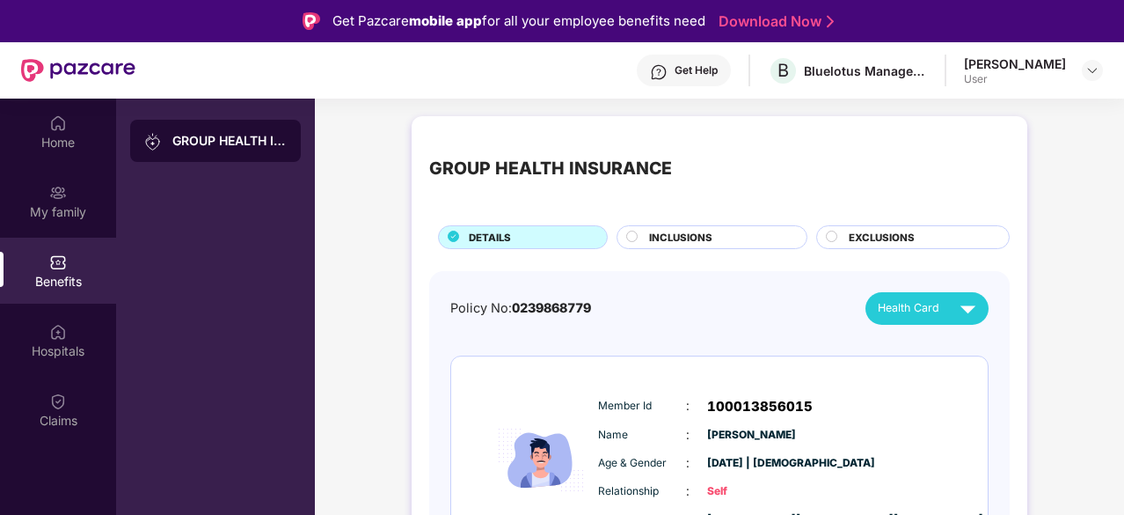
scroll to position [78, 0]
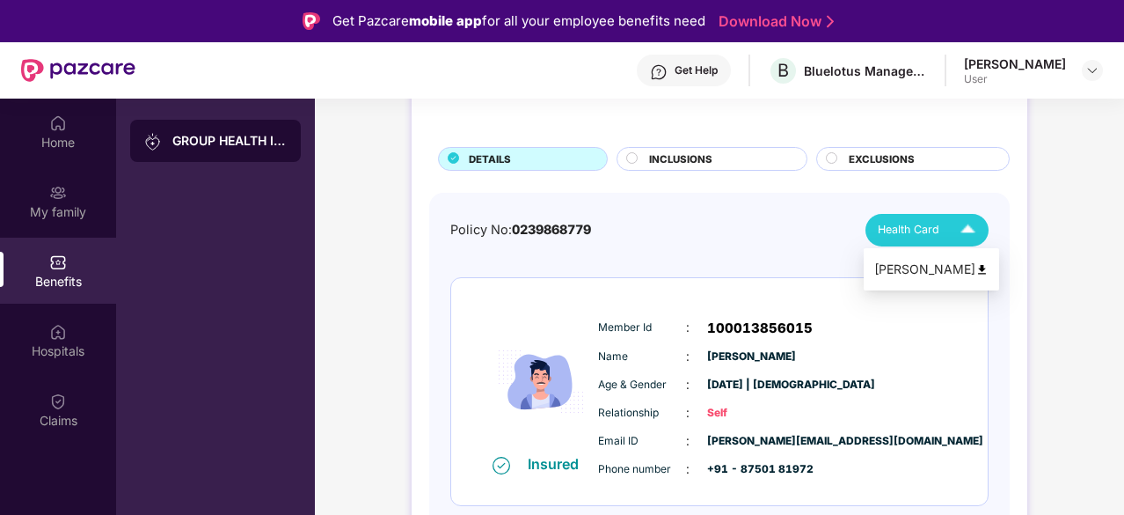
click at [924, 217] on div "Health Card" at bounding box center [931, 230] width 106 height 31
click at [922, 259] on div "[PERSON_NAME]" at bounding box center [931, 268] width 114 height 19
